Goal: Task Accomplishment & Management: Manage account settings

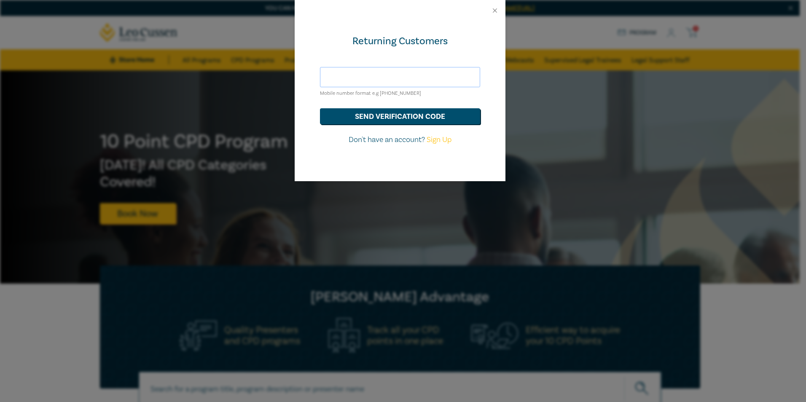
click at [377, 80] on input "text" at bounding box center [400, 77] width 160 height 20
type input "carol@pagesfamilylaw.com.au"
click at [369, 114] on button "send verification code" at bounding box center [400, 116] width 160 height 16
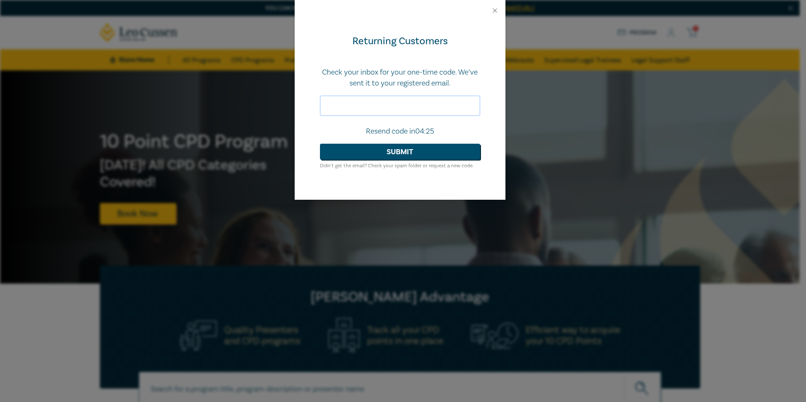
click at [353, 110] on input "text" at bounding box center [400, 106] width 160 height 20
type input "230073"
click at [375, 147] on button "Submit" at bounding box center [400, 152] width 160 height 16
